Goal: Information Seeking & Learning: Compare options

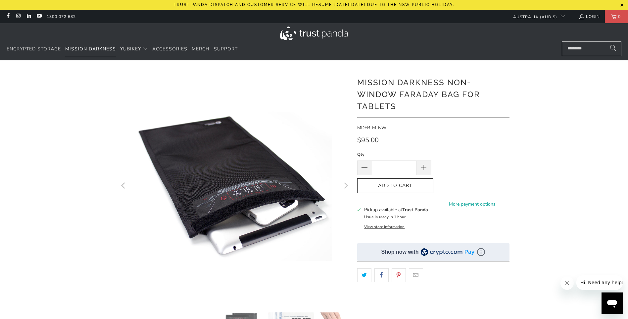
click at [88, 48] on span "Mission Darkness" at bounding box center [90, 49] width 51 height 6
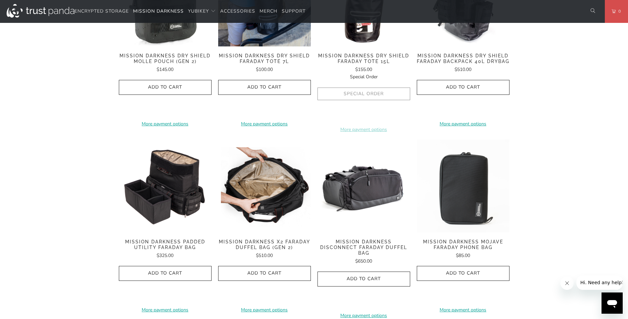
scroll to position [795, 0]
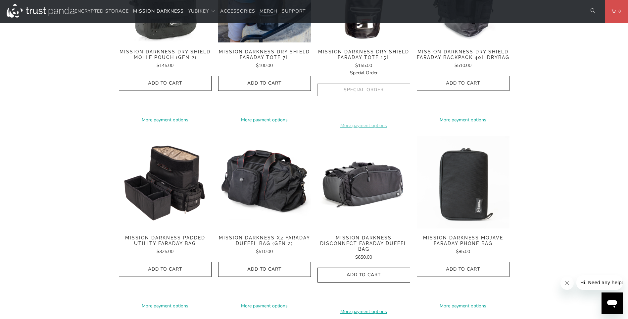
click at [175, 235] on span "Mission Darkness Padded Utility Faraday Bag" at bounding box center [165, 240] width 93 height 11
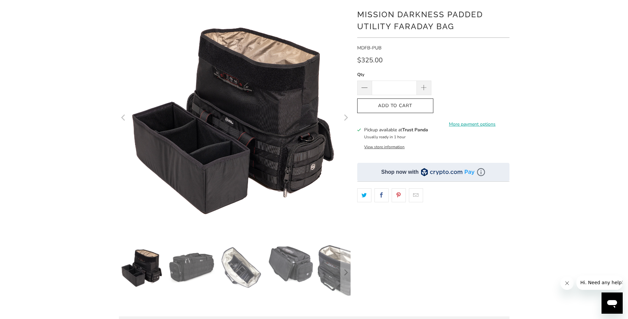
scroll to position [66, 0]
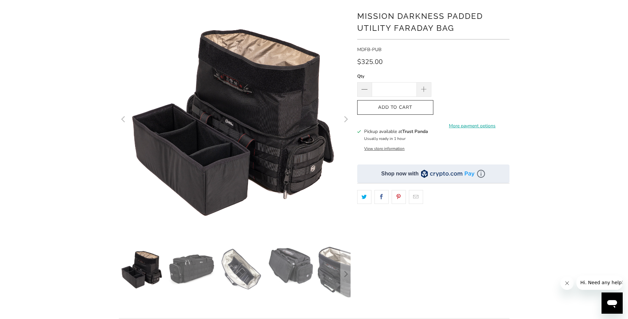
click at [192, 284] on img at bounding box center [192, 269] width 46 height 46
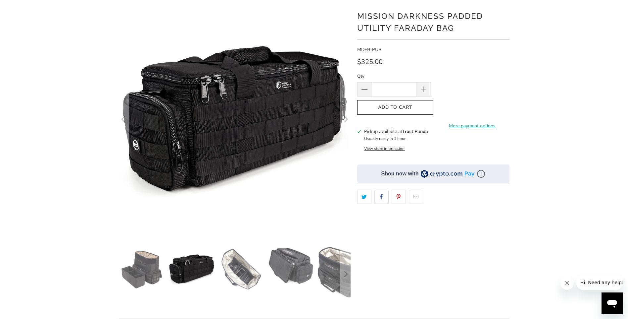
click at [229, 271] on img at bounding box center [241, 269] width 46 height 46
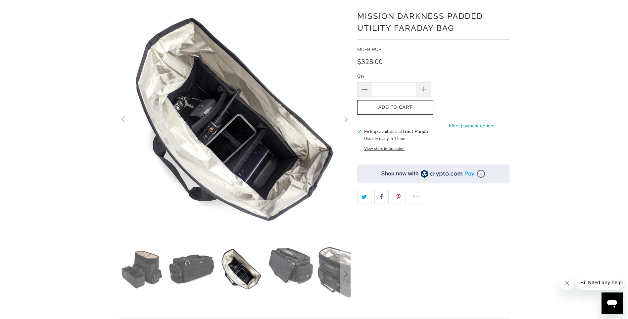
click at [293, 269] on img at bounding box center [291, 265] width 46 height 39
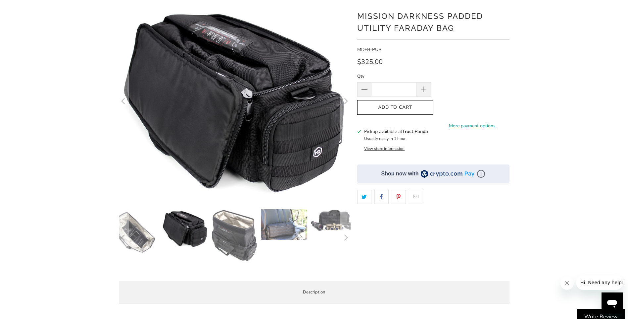
click at [304, 231] on img at bounding box center [284, 224] width 46 height 31
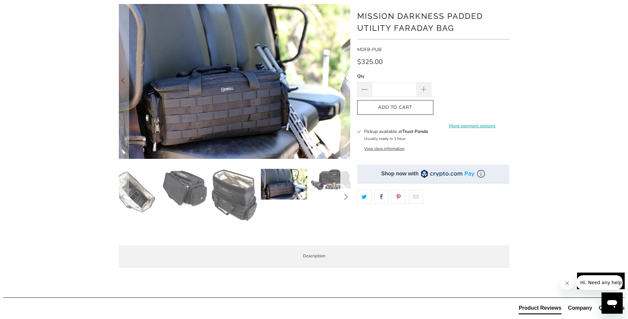
click at [344, 196] on icon "Next" at bounding box center [345, 197] width 6 height 34
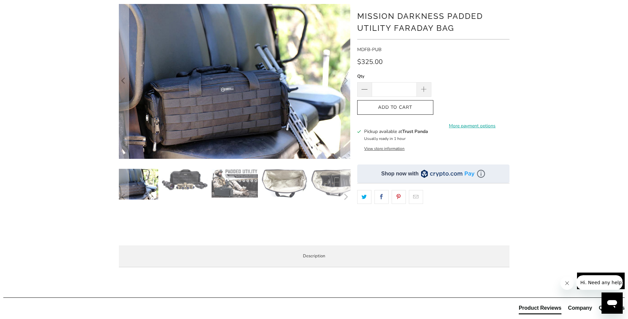
click at [225, 179] on img at bounding box center [235, 183] width 46 height 29
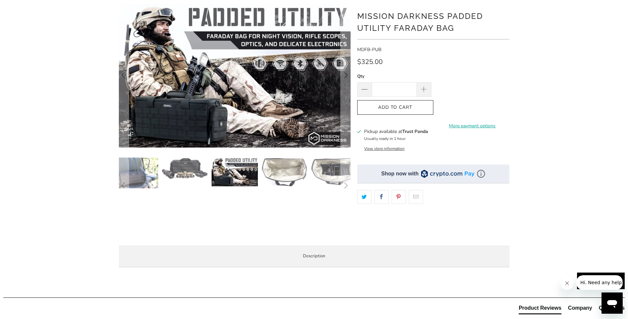
click at [287, 176] on img at bounding box center [284, 172] width 46 height 30
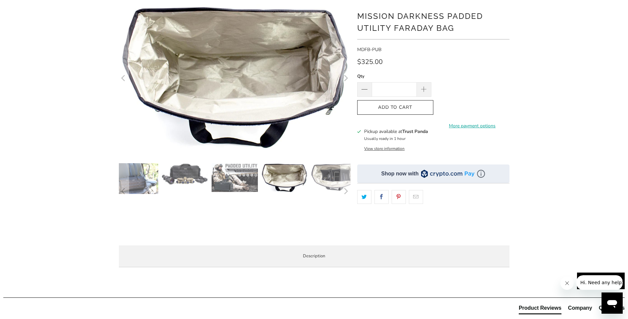
click at [335, 180] on img at bounding box center [334, 177] width 46 height 29
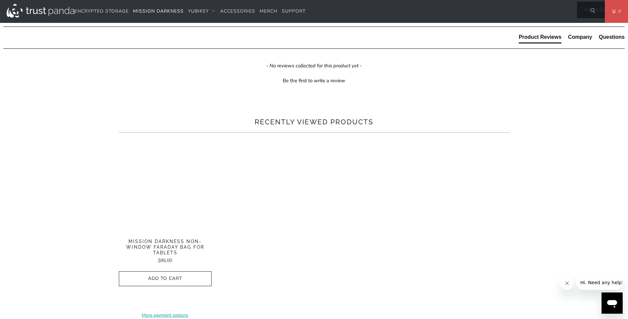
scroll to position [364, 0]
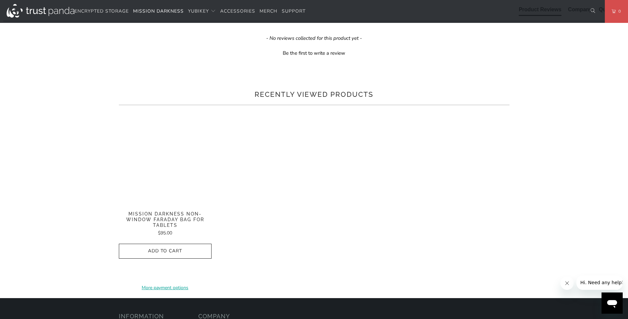
drag, startPoint x: 251, startPoint y: 232, endPoint x: 296, endPoint y: 233, distance: 45.0
click at [0, 0] on li "Compatible with the Mission Darkness Dry Shield MOLLE Faraday Pouch and the Mis…" at bounding box center [0, 0] width 0 height 0
drag, startPoint x: 296, startPoint y: 233, endPoint x: 281, endPoint y: 233, distance: 14.9
copy li "MOLLE Faraday Pouc"
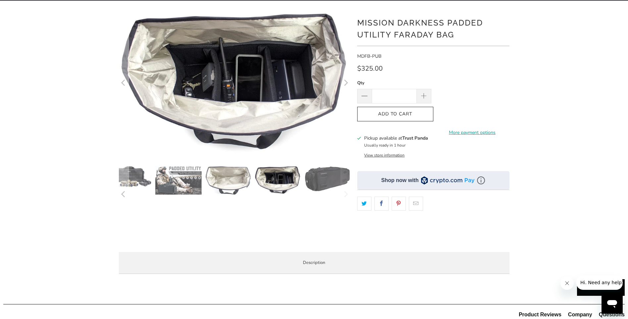
scroll to position [0, 0]
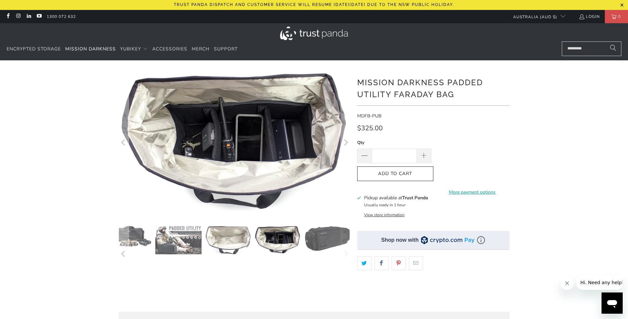
click at [437, 172] on shop-pay-wallet-button at bounding box center [435, 170] width 1 height 6
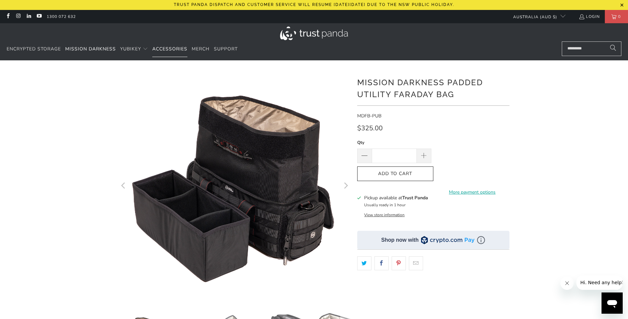
click at [175, 51] on span "Accessories" at bounding box center [169, 49] width 35 height 6
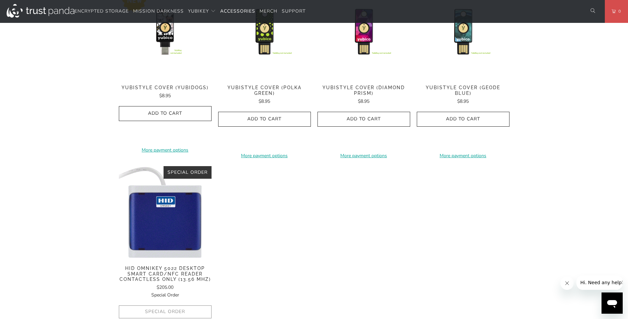
scroll to position [464, 0]
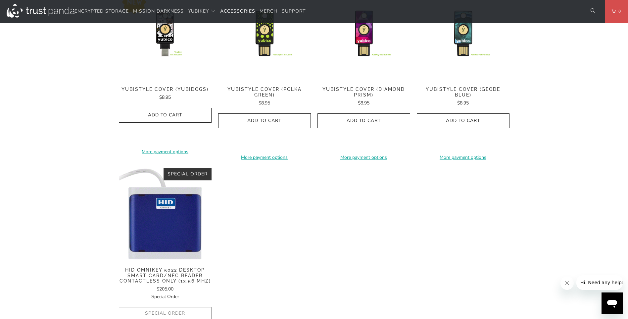
click at [176, 249] on img at bounding box center [165, 214] width 93 height 93
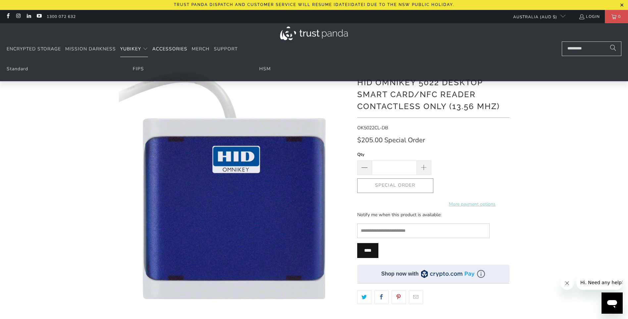
click at [124, 47] on span "YubiKey" at bounding box center [130, 49] width 21 height 6
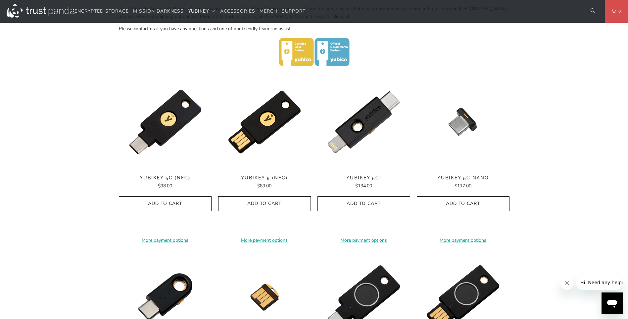
scroll to position [430, 0]
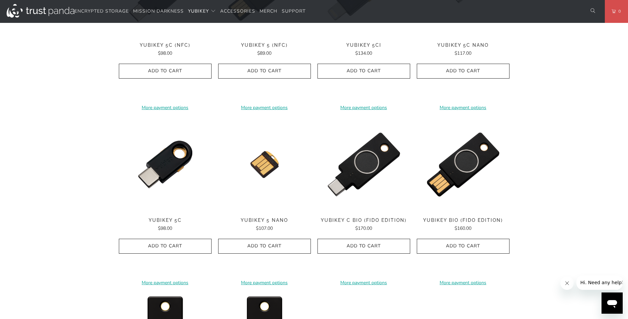
click at [346, 219] on span "YubiKey C Bio (FIDO Edition)" at bounding box center [364, 220] width 93 height 6
click at [244, 10] on span "Accessories" at bounding box center [237, 11] width 35 height 6
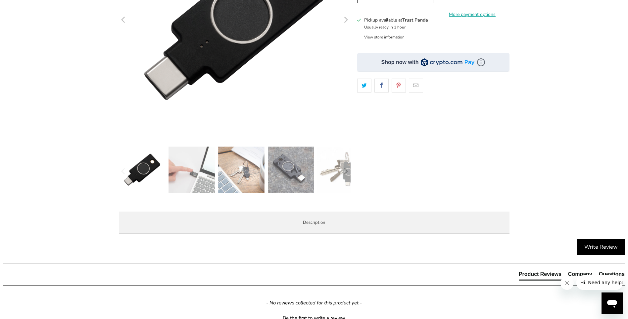
scroll to position [33, 0]
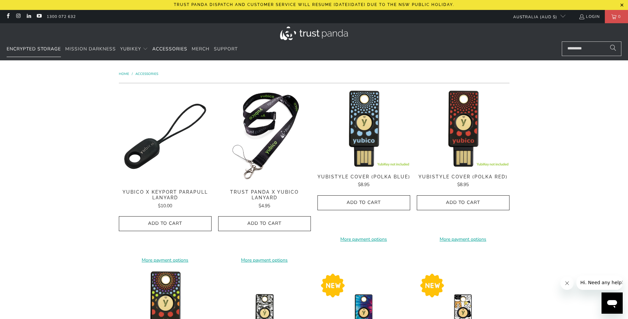
click at [40, 45] on link "Encrypted Storage" at bounding box center [34, 49] width 54 height 16
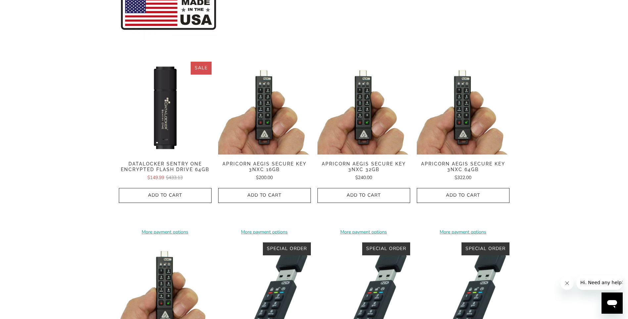
scroll to position [166, 0]
click at [160, 165] on span "Datalocker Sentry One Encrypted Flash Drive 64GB" at bounding box center [165, 166] width 93 height 11
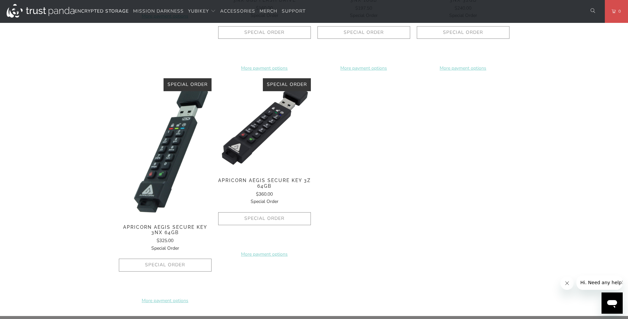
scroll to position [563, 0]
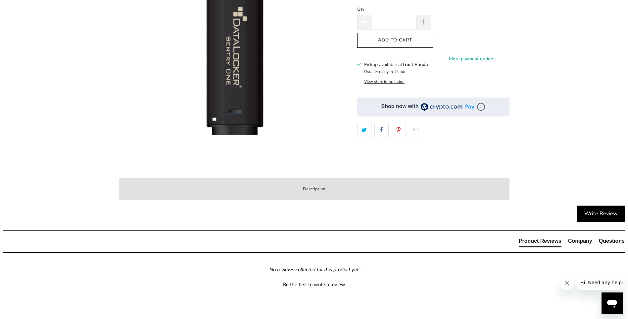
scroll to position [232, 0]
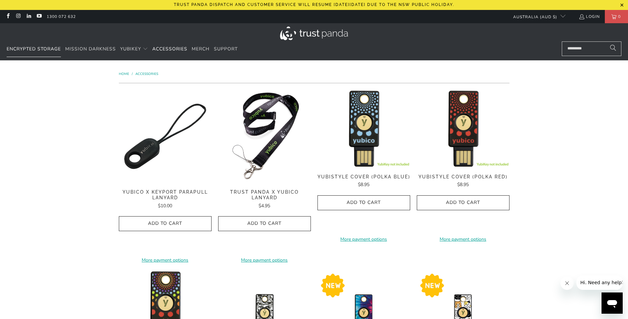
click at [50, 49] on span "Encrypted Storage" at bounding box center [34, 49] width 54 height 6
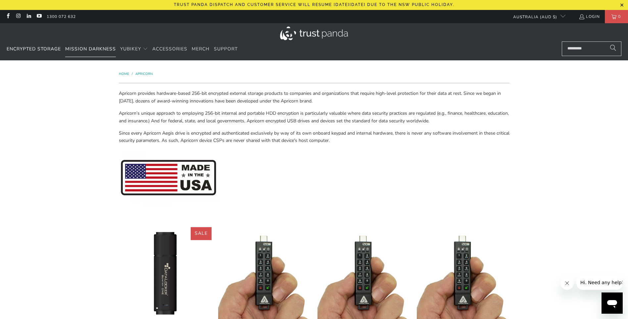
click at [88, 50] on span "Mission Darkness" at bounding box center [90, 49] width 51 height 6
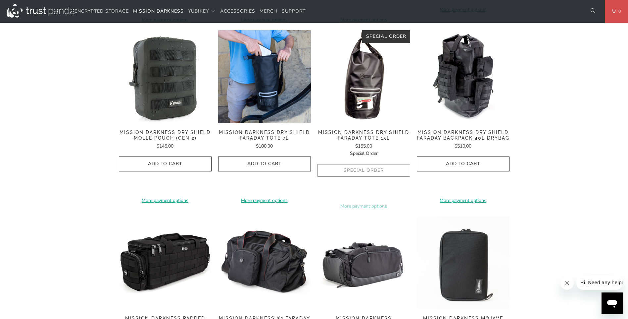
scroll to position [695, 0]
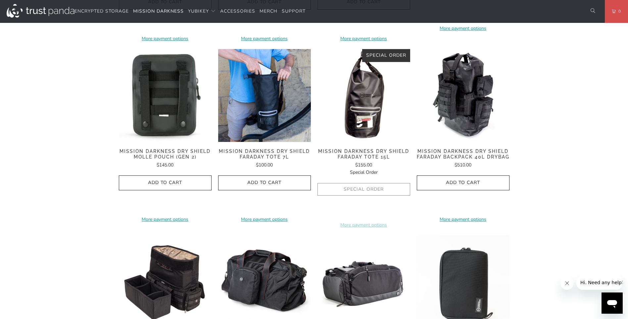
click at [170, 113] on img at bounding box center [165, 95] width 93 height 93
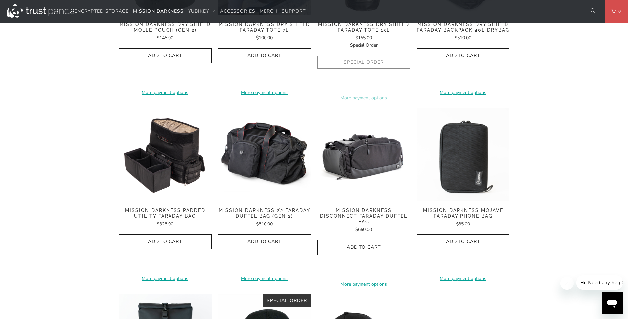
scroll to position [828, 0]
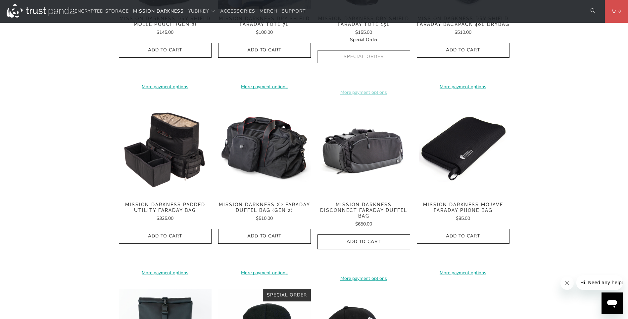
click at [463, 149] on img at bounding box center [463, 148] width 93 height 93
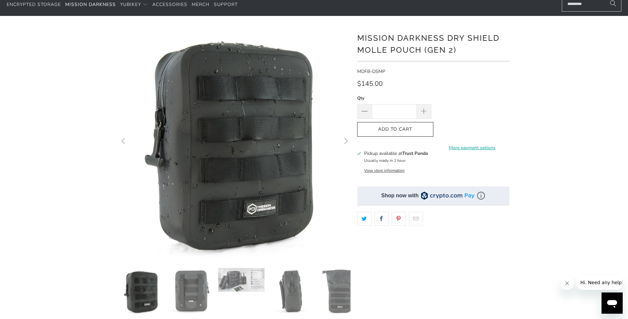
scroll to position [99, 0]
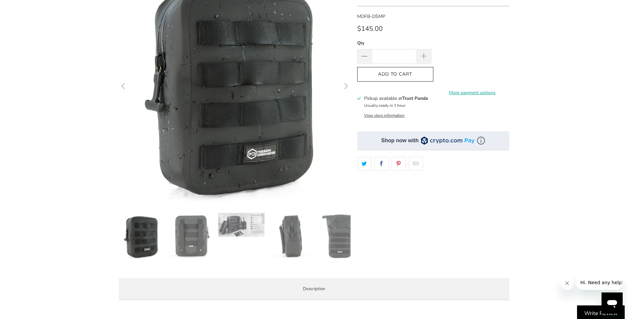
click at [192, 243] on img at bounding box center [192, 236] width 46 height 46
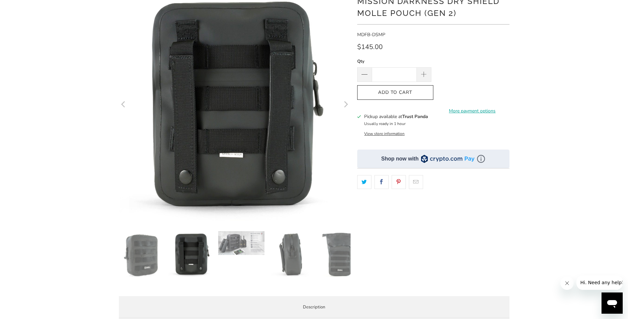
scroll to position [66, 0]
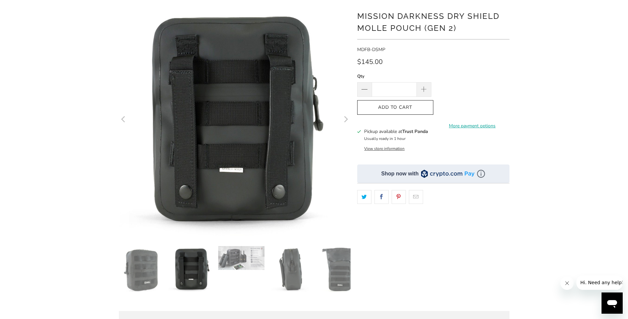
click at [240, 261] on img at bounding box center [241, 258] width 46 height 24
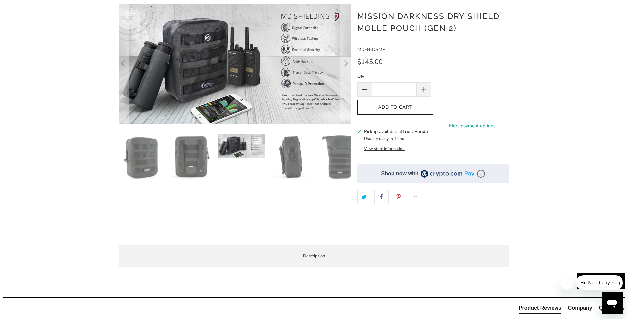
click at [282, 154] on img at bounding box center [291, 156] width 46 height 46
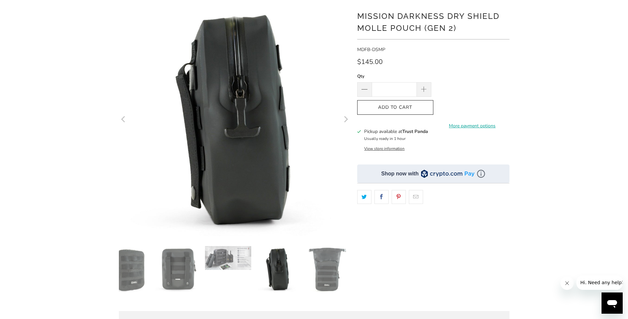
click at [326, 274] on img at bounding box center [327, 269] width 46 height 46
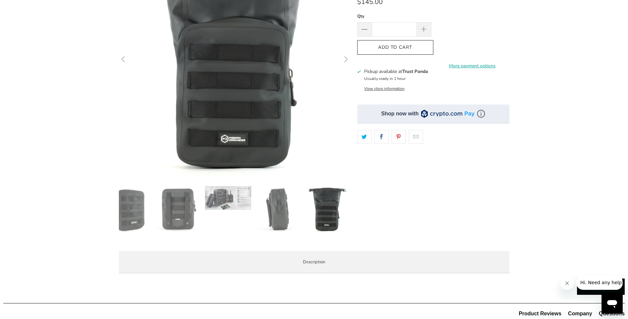
scroll to position [199, 0]
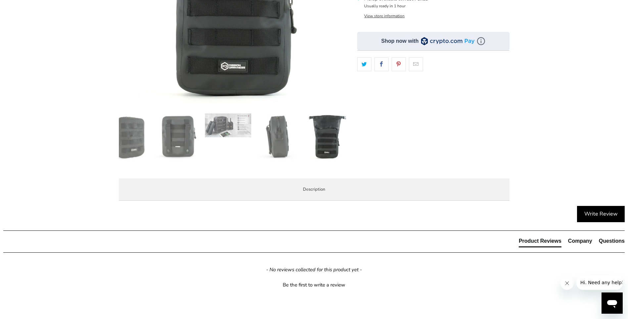
click at [0, 0] on span "Product Features" at bounding box center [0, 0] width 0 height 0
click at [229, 132] on img at bounding box center [228, 125] width 46 height 24
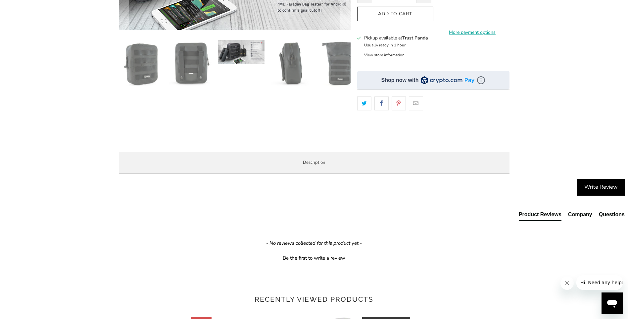
scroll to position [66, 0]
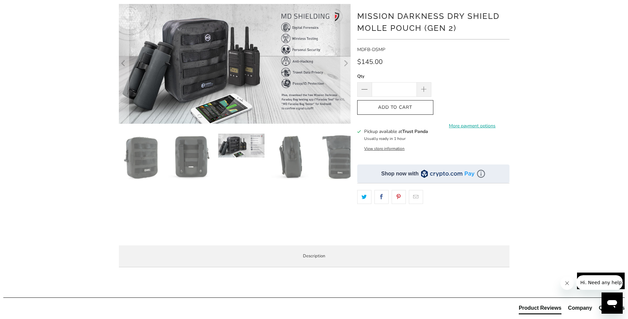
click at [342, 150] on img at bounding box center [340, 156] width 46 height 46
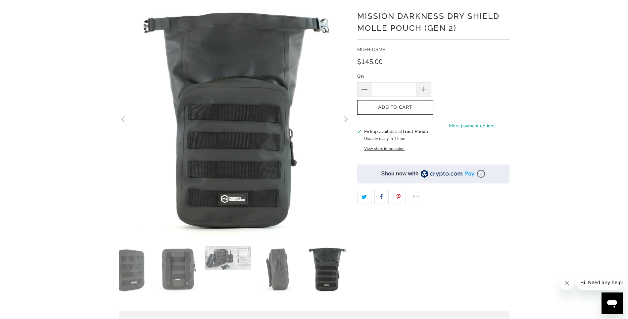
click at [343, 119] on icon "Next" at bounding box center [345, 119] width 6 height 139
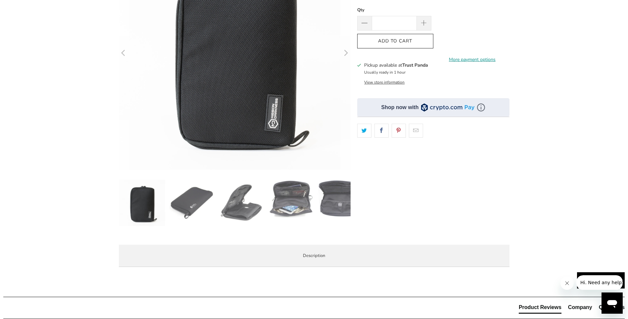
click at [197, 189] on img at bounding box center [192, 202] width 46 height 46
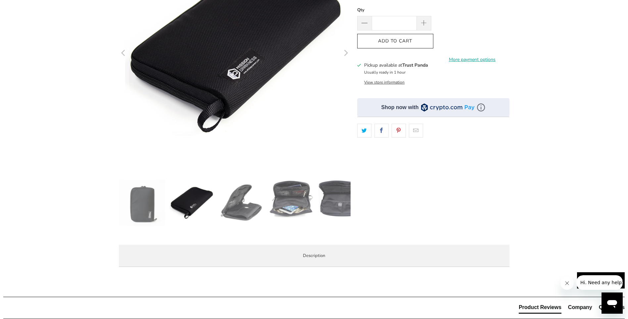
click at [236, 205] on img at bounding box center [241, 202] width 46 height 46
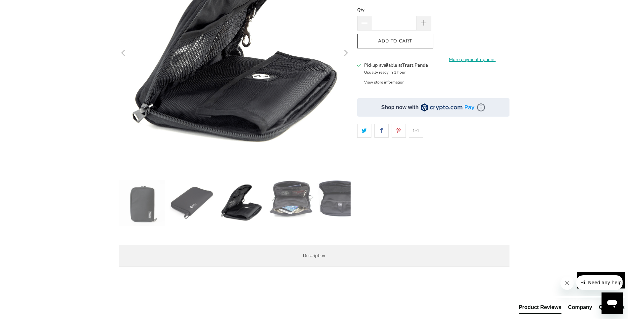
click at [284, 204] on img at bounding box center [291, 198] width 46 height 38
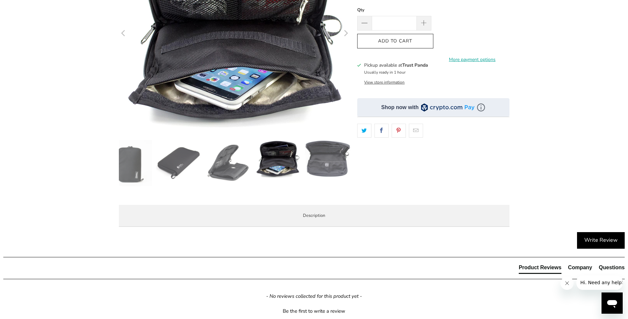
click at [330, 160] on img at bounding box center [327, 159] width 46 height 38
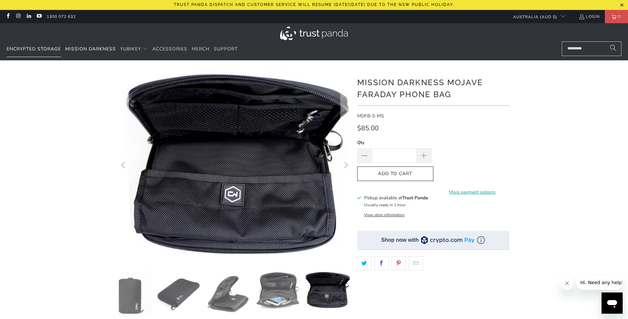
click at [46, 49] on span "Encrypted Storage" at bounding box center [34, 49] width 54 height 6
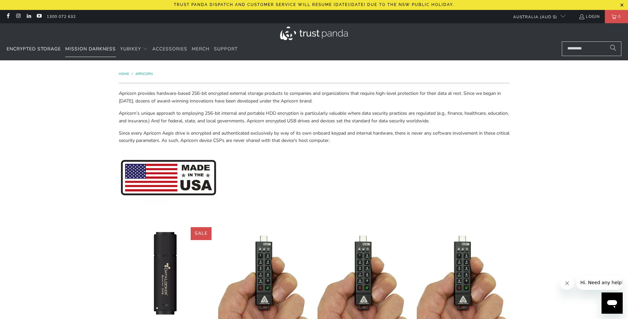
click at [86, 50] on span "Mission Darkness" at bounding box center [90, 49] width 51 height 6
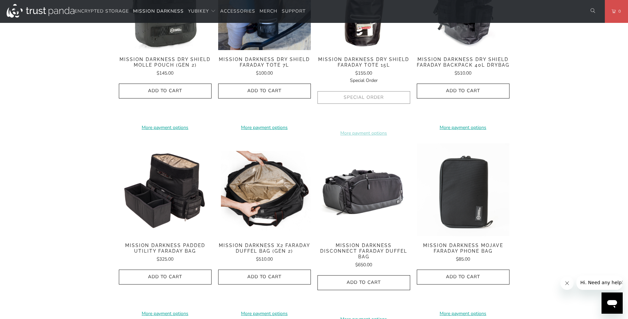
scroll to position [695, 0]
